Goal: Find contact information: Find contact information

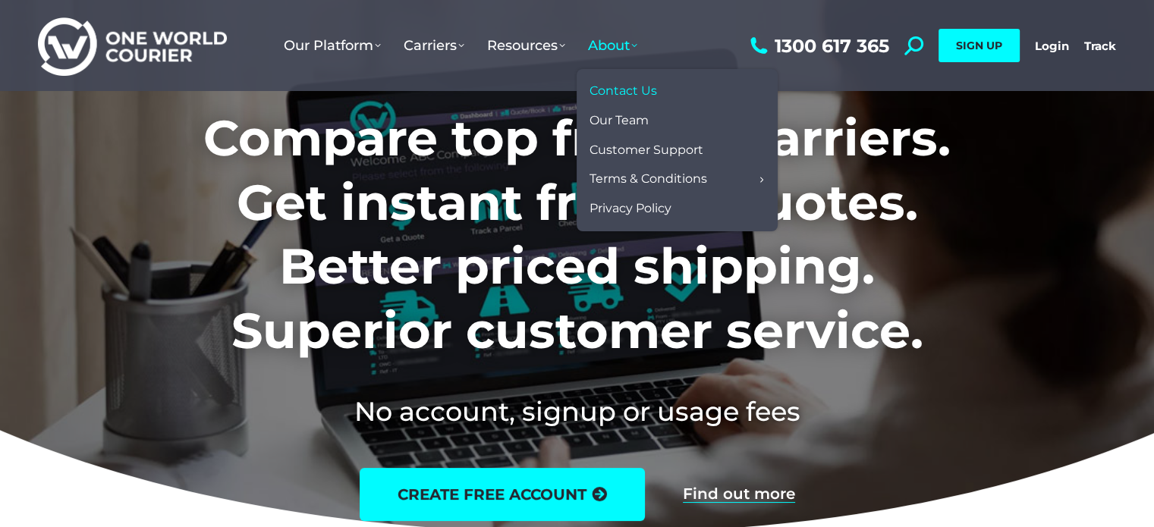
click at [635, 96] on span "Contact Us" at bounding box center [624, 91] width 68 height 16
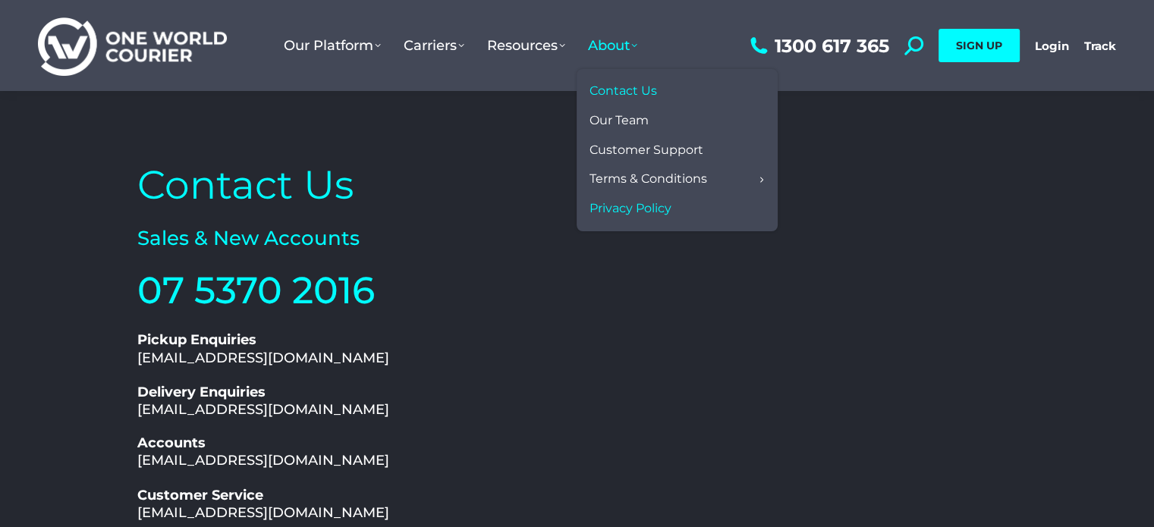
click at [617, 207] on span "Privacy Policy" at bounding box center [631, 209] width 82 height 16
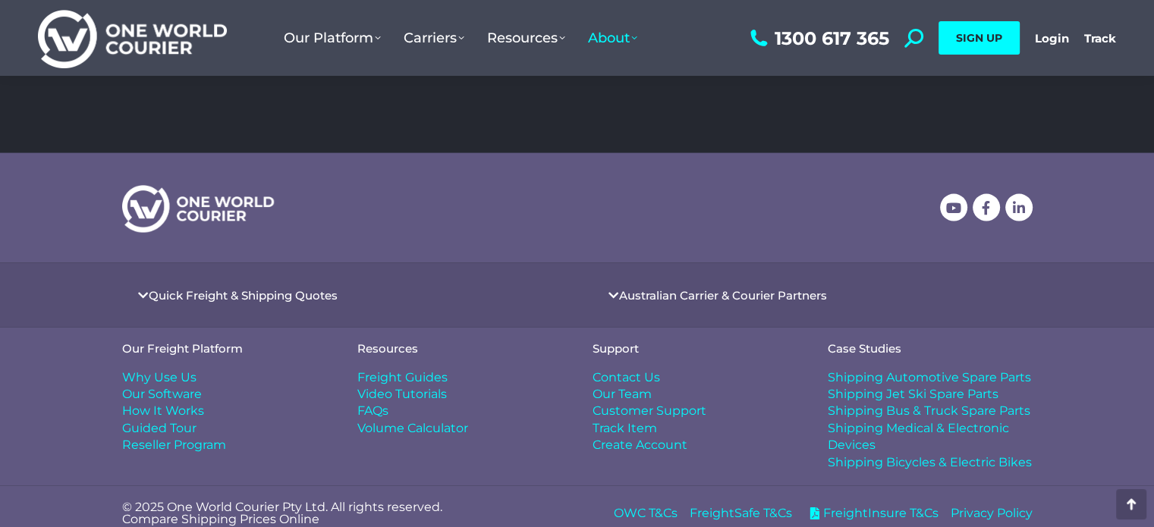
scroll to position [3009, 0]
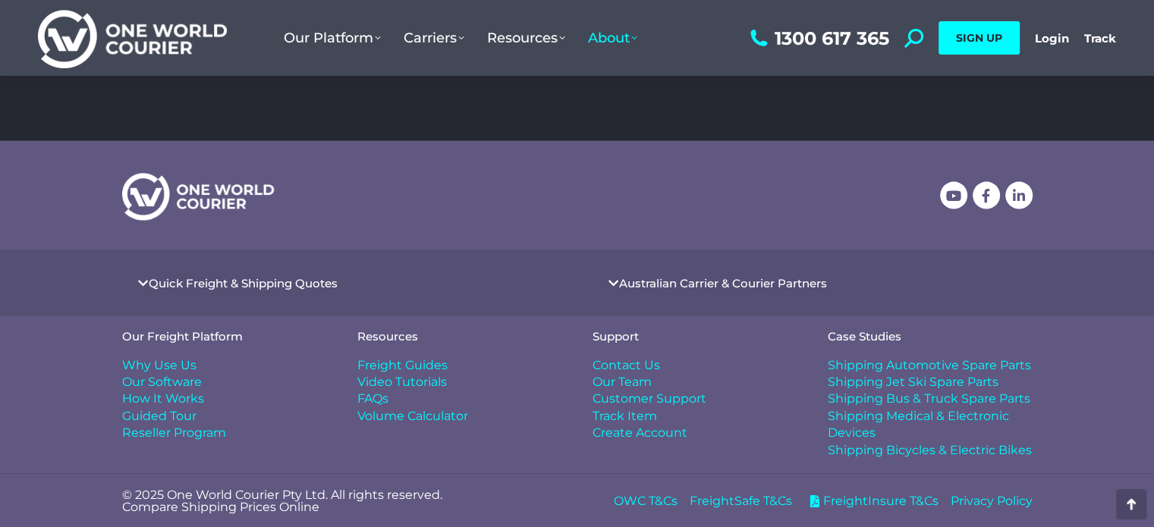
click at [180, 370] on span "Why Use Us" at bounding box center [159, 365] width 74 height 17
